Goal: Transaction & Acquisition: Purchase product/service

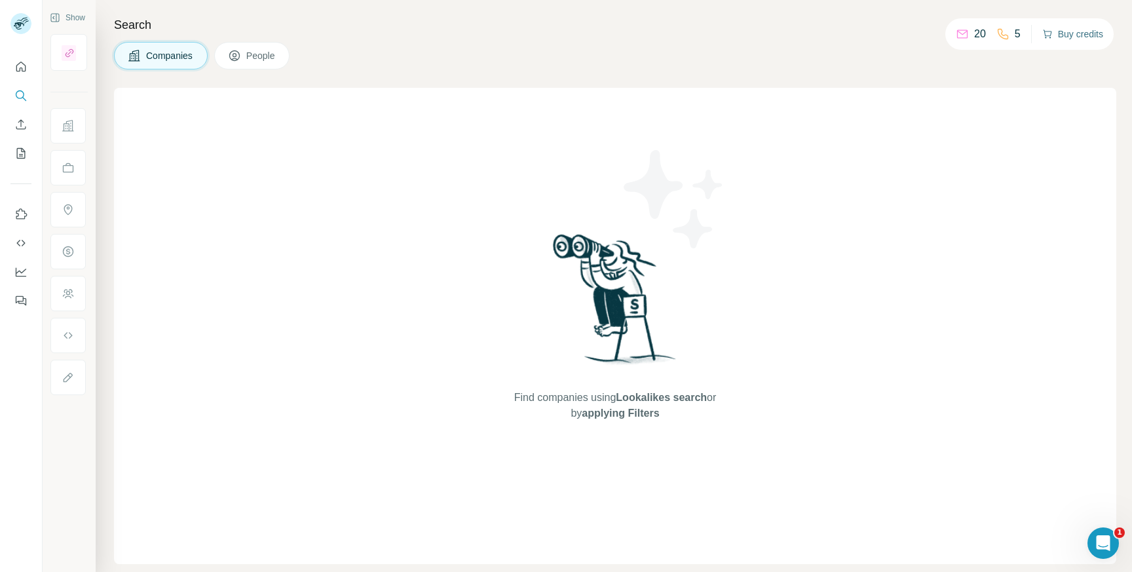
click at [1077, 37] on button "Buy credits" at bounding box center [1072, 34] width 61 height 18
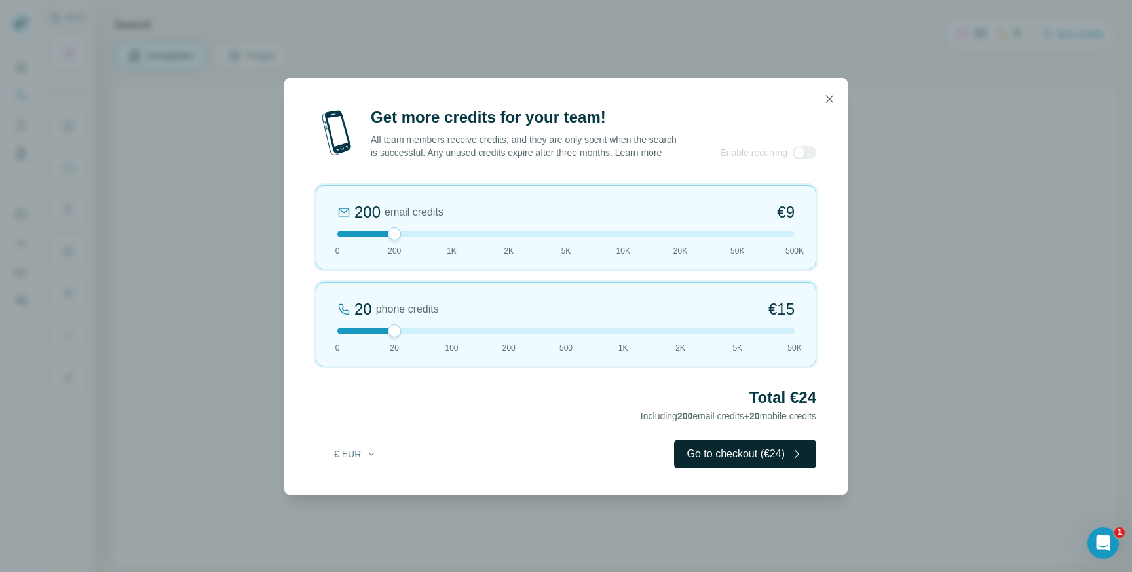
click at [707, 460] on button "Go to checkout (€24)" at bounding box center [745, 453] width 142 height 29
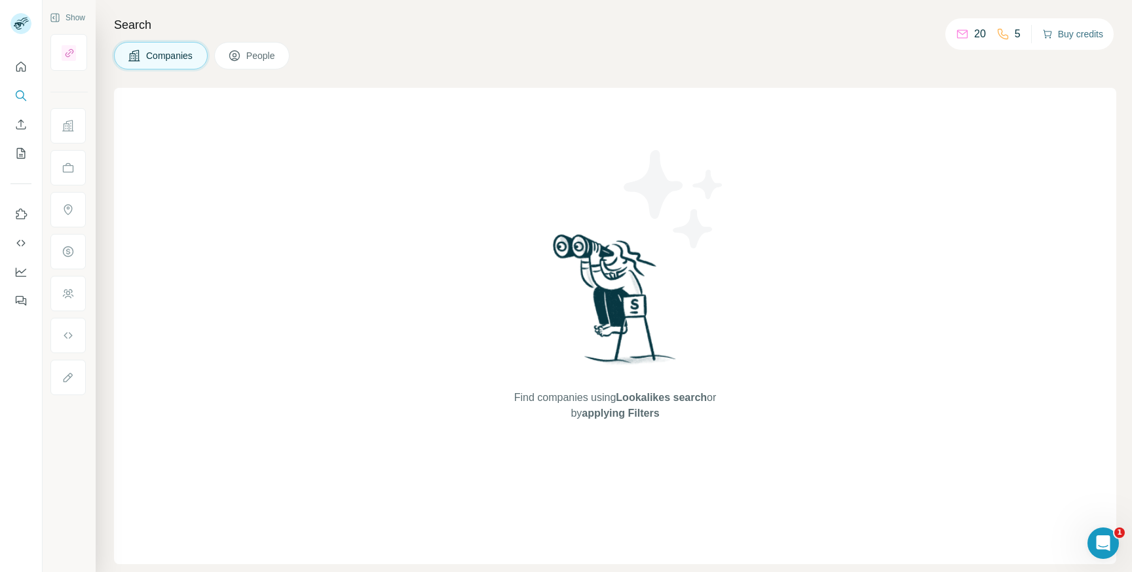
click at [1088, 29] on button "Buy credits" at bounding box center [1072, 34] width 61 height 18
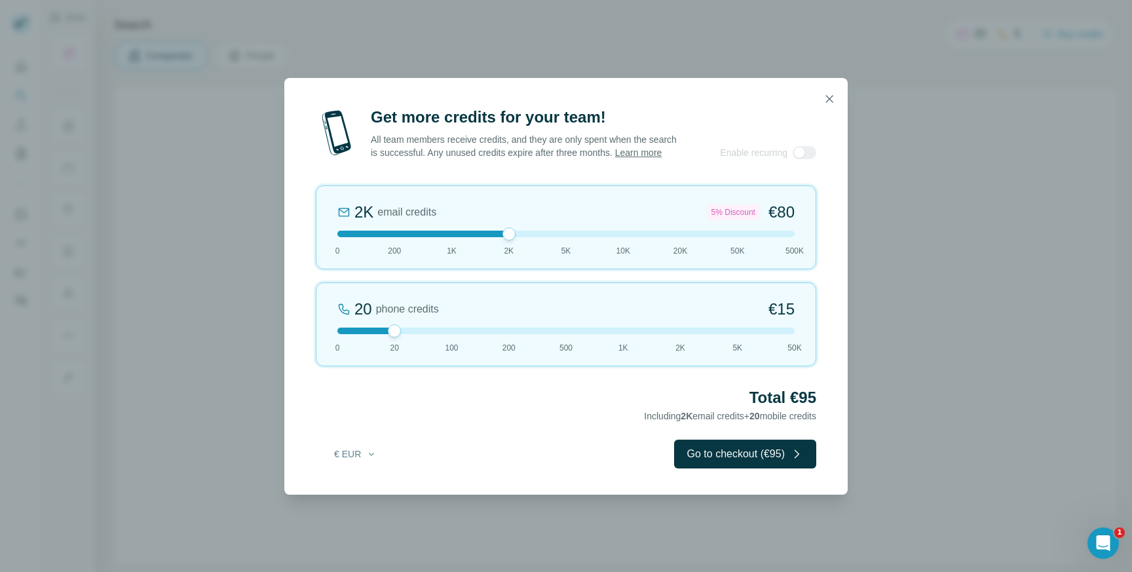
drag, startPoint x: 391, startPoint y: 241, endPoint x: 513, endPoint y: 244, distance: 121.8
click at [513, 240] on div at bounding box center [508, 233] width 13 height 13
drag, startPoint x: 396, startPoint y: 340, endPoint x: 320, endPoint y: 339, distance: 76.6
click at [320, 339] on div "0 phone credits €0 [PHONE_NUMBER] 1K 2K 5K 50K" at bounding box center [566, 324] width 500 height 84
click at [344, 466] on button "€ EUR" at bounding box center [355, 454] width 61 height 24
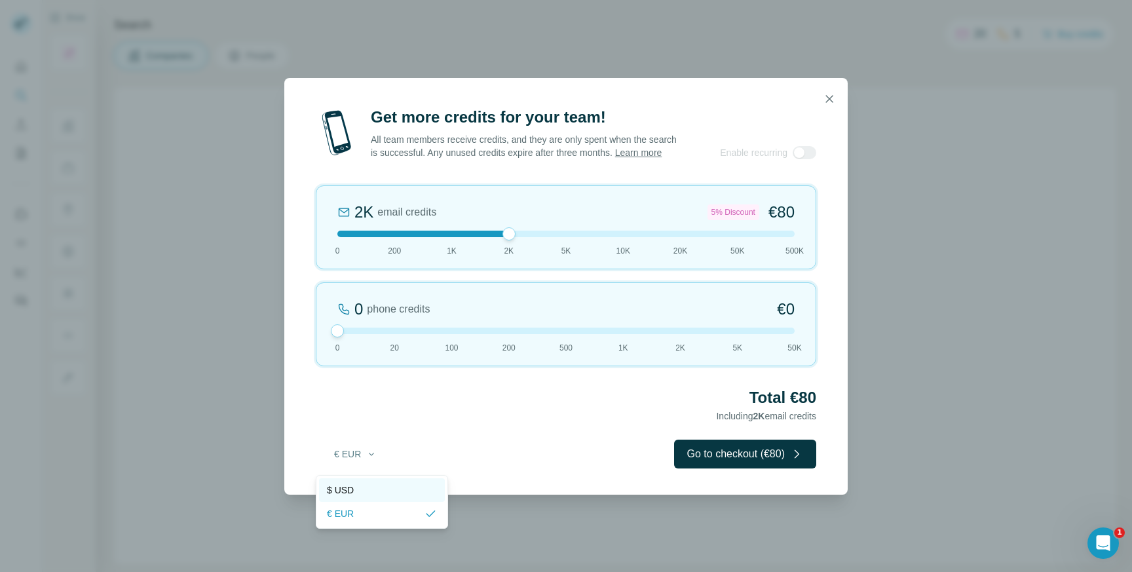
click at [344, 487] on span "$ USD" at bounding box center [340, 489] width 27 height 13
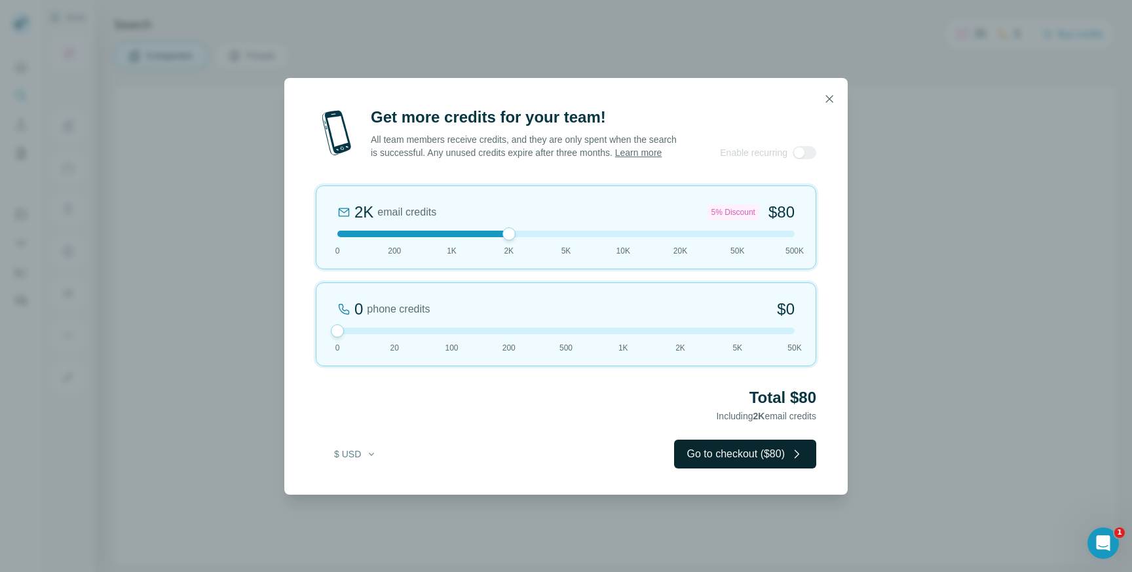
click at [731, 462] on button "Go to checkout ($80)" at bounding box center [745, 453] width 142 height 29
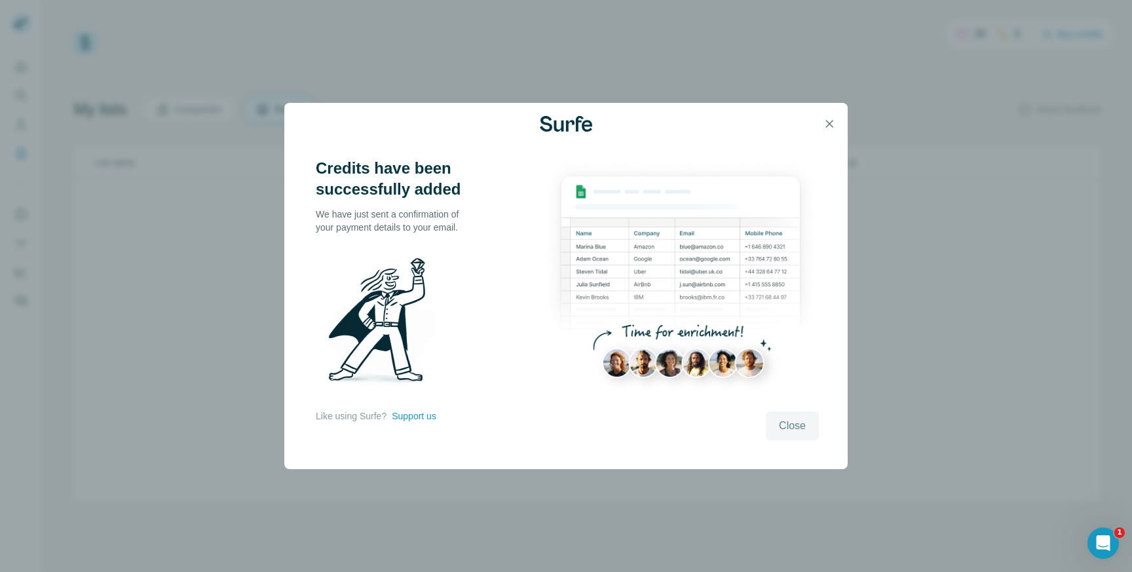
click at [785, 416] on button "Close" at bounding box center [791, 425] width 53 height 29
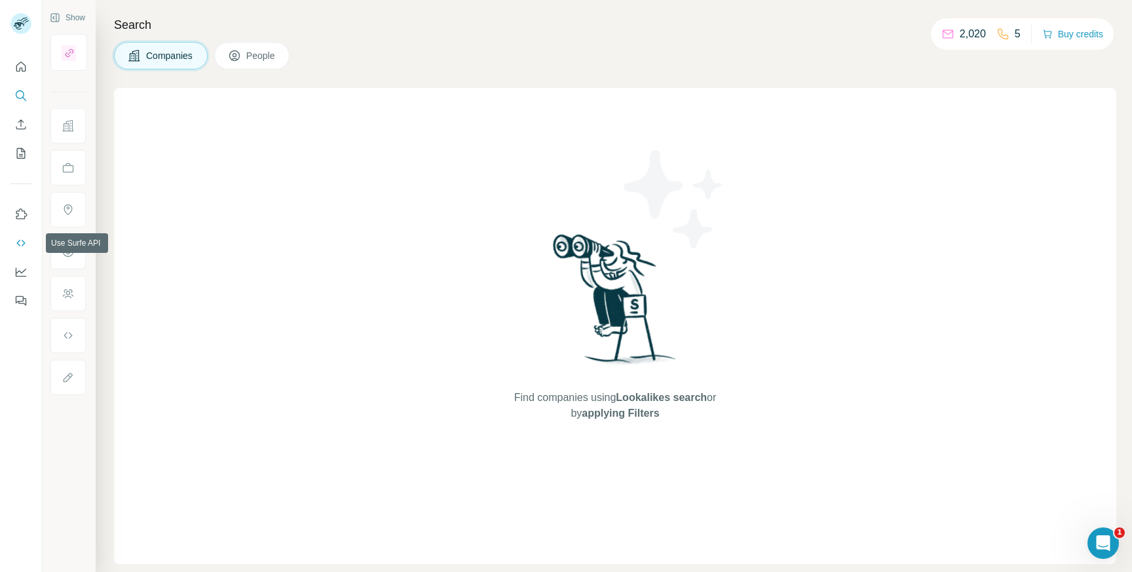
click at [20, 248] on icon "Use Surfe API" at bounding box center [20, 242] width 13 height 13
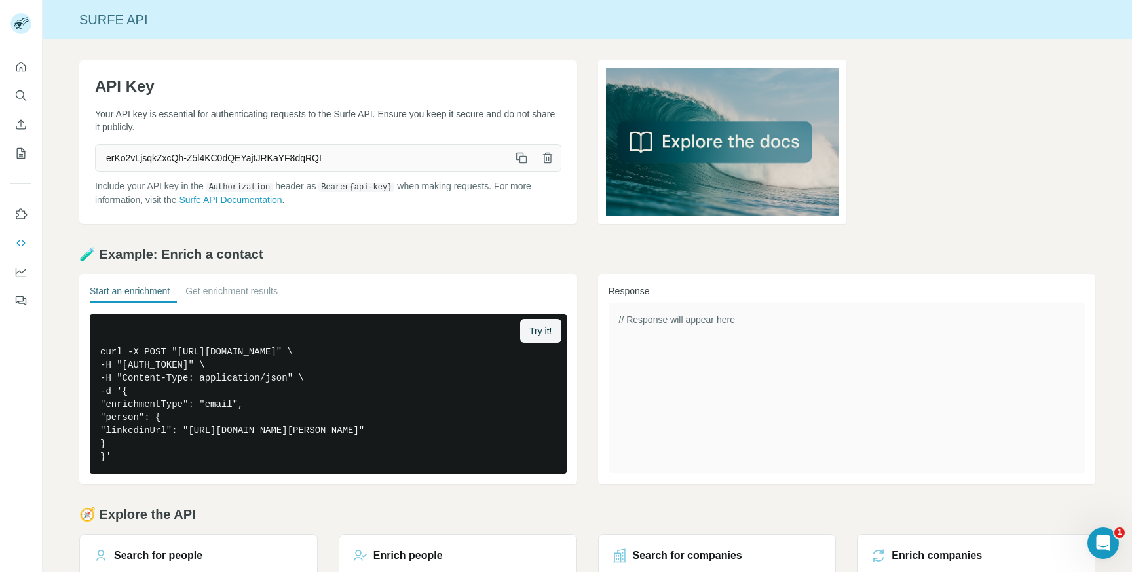
click at [523, 159] on icon "button" at bounding box center [521, 157] width 13 height 13
